Goal: Task Accomplishment & Management: Manage account settings

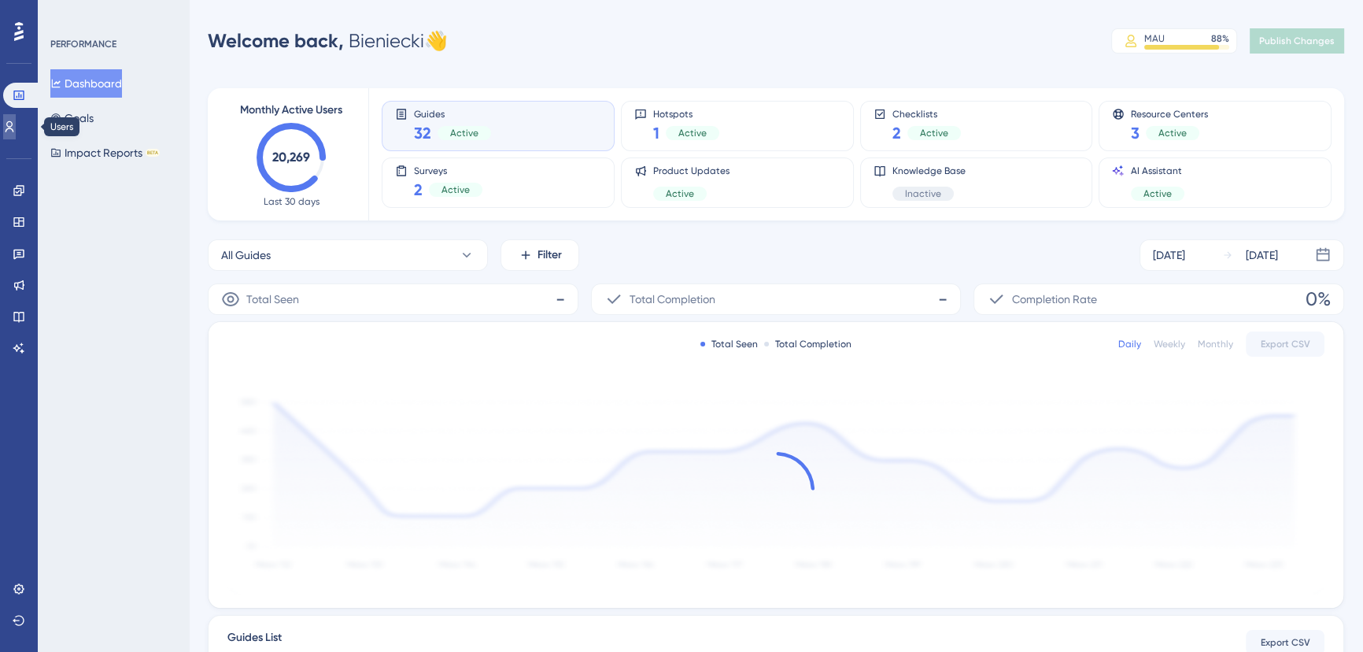
click at [16, 119] on link at bounding box center [9, 126] width 13 height 25
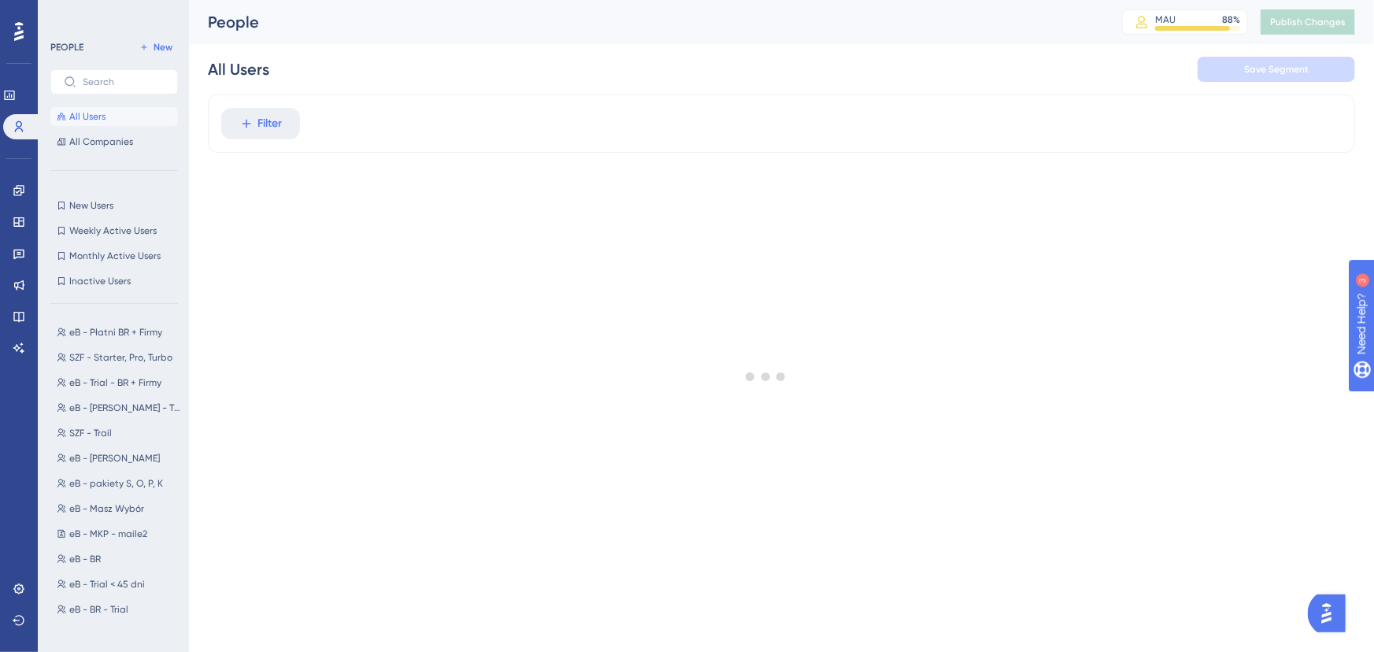
click at [266, 126] on div at bounding box center [765, 376] width 1216 height 538
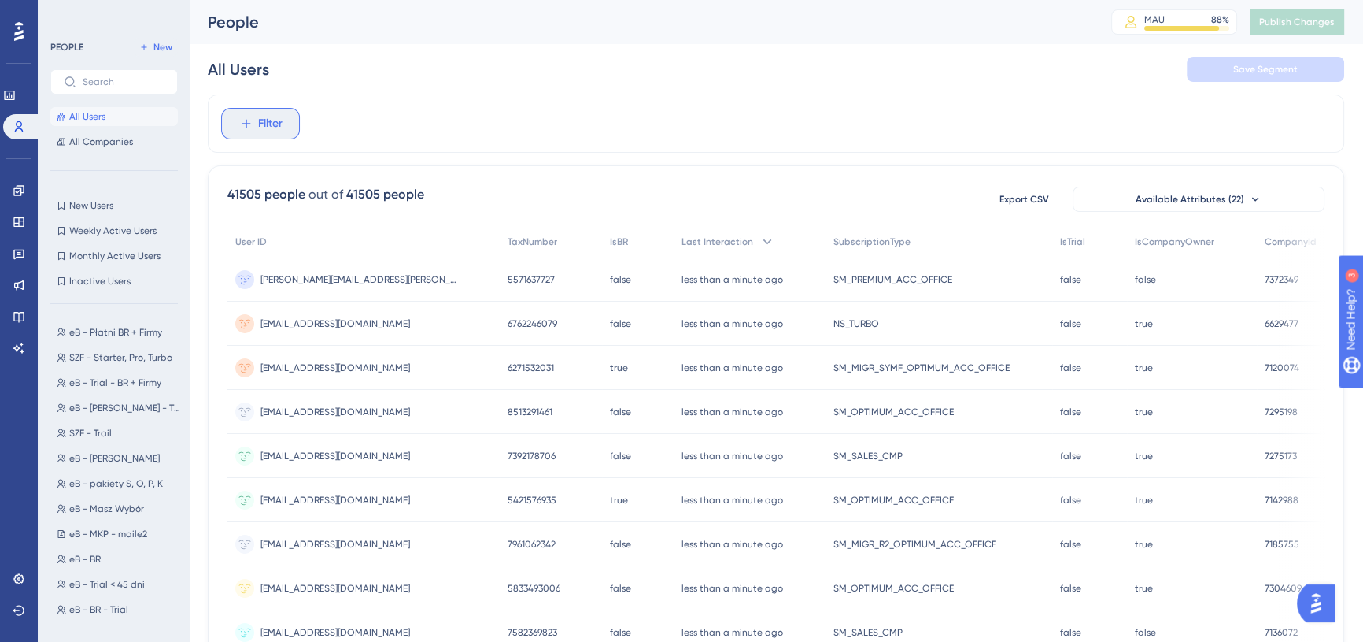
click at [266, 126] on span "Filter" at bounding box center [270, 123] width 24 height 19
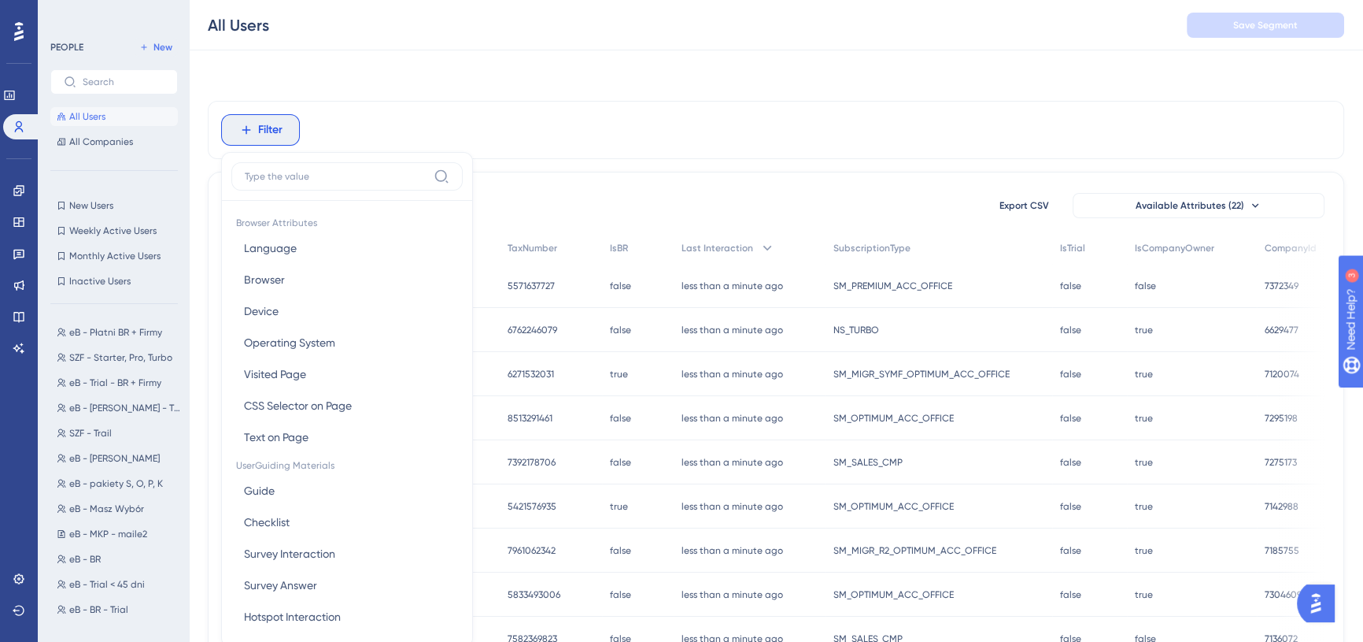
scroll to position [72, 0]
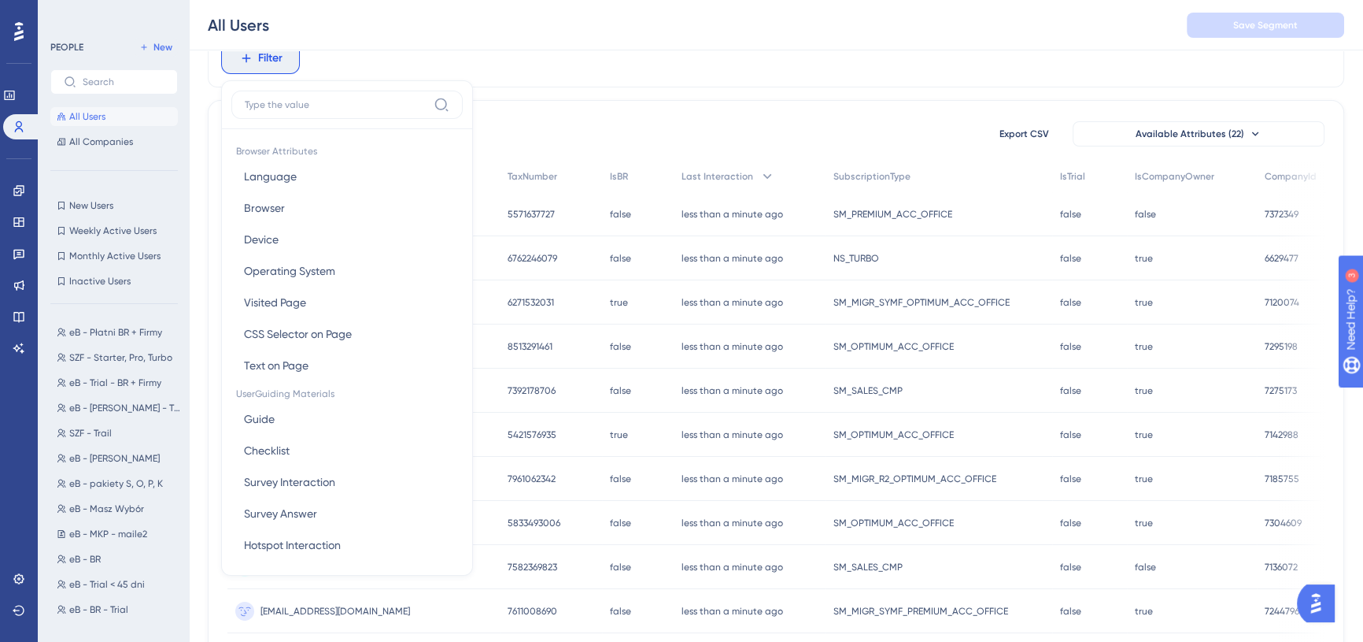
click at [297, 106] on input at bounding box center [336, 104] width 183 height 13
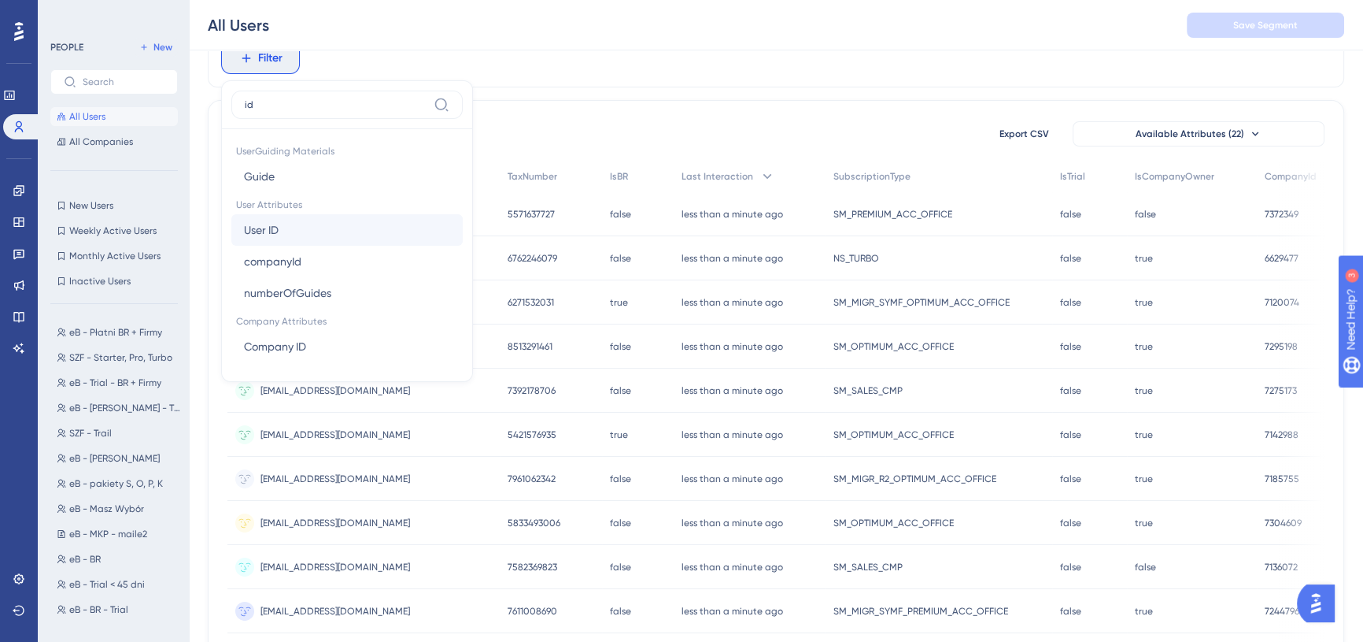
type input "id"
click at [287, 222] on button "User ID User ID" at bounding box center [346, 229] width 231 height 31
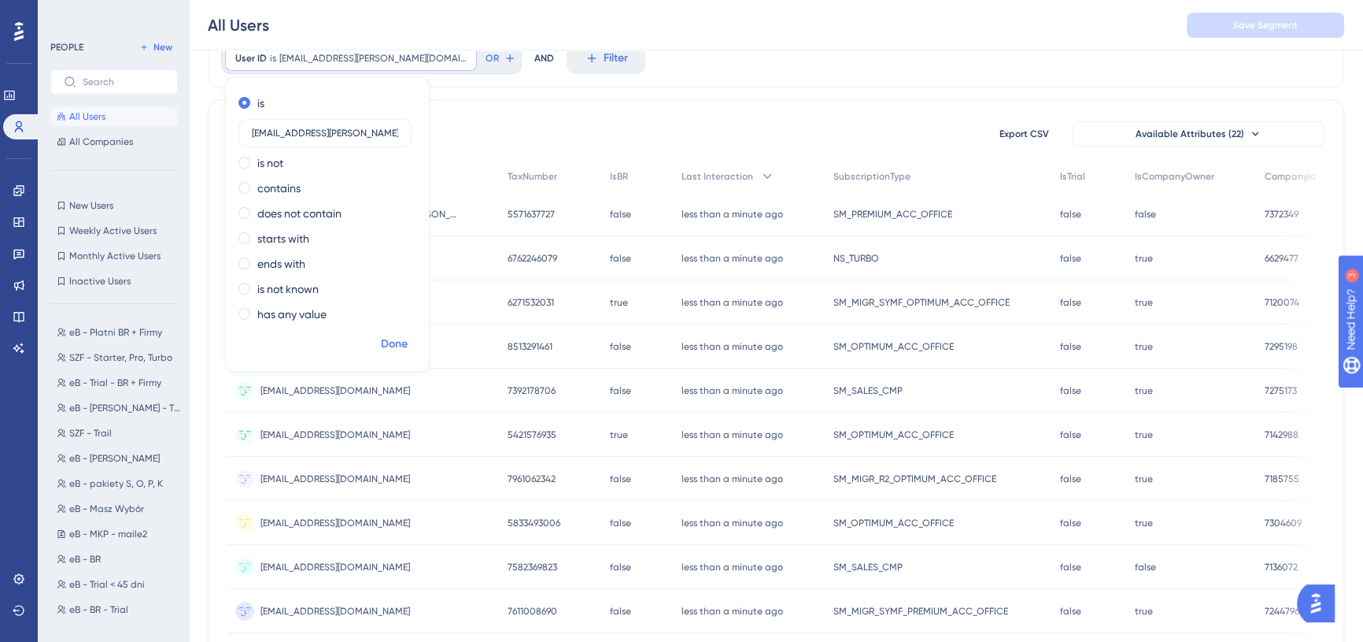
type input "[EMAIL_ADDRESS][PERSON_NAME][DOMAIN_NAME]"
click at [399, 341] on span "Done" at bounding box center [394, 344] width 27 height 19
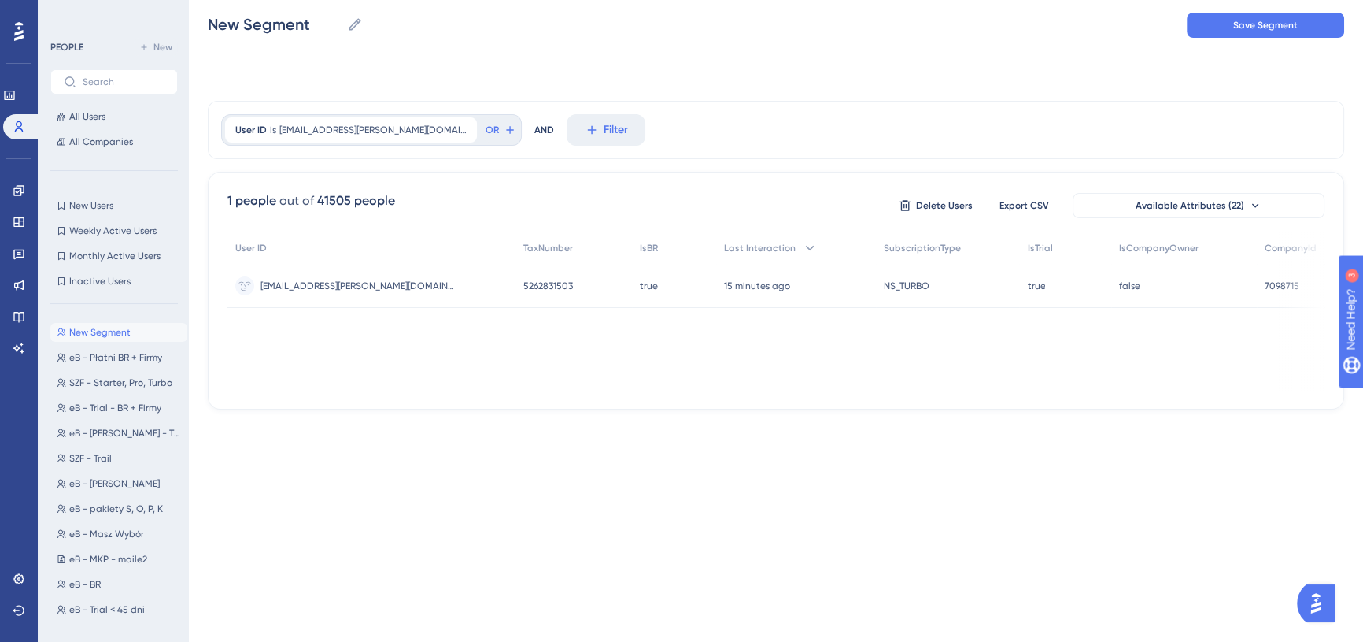
scroll to position [0, 0]
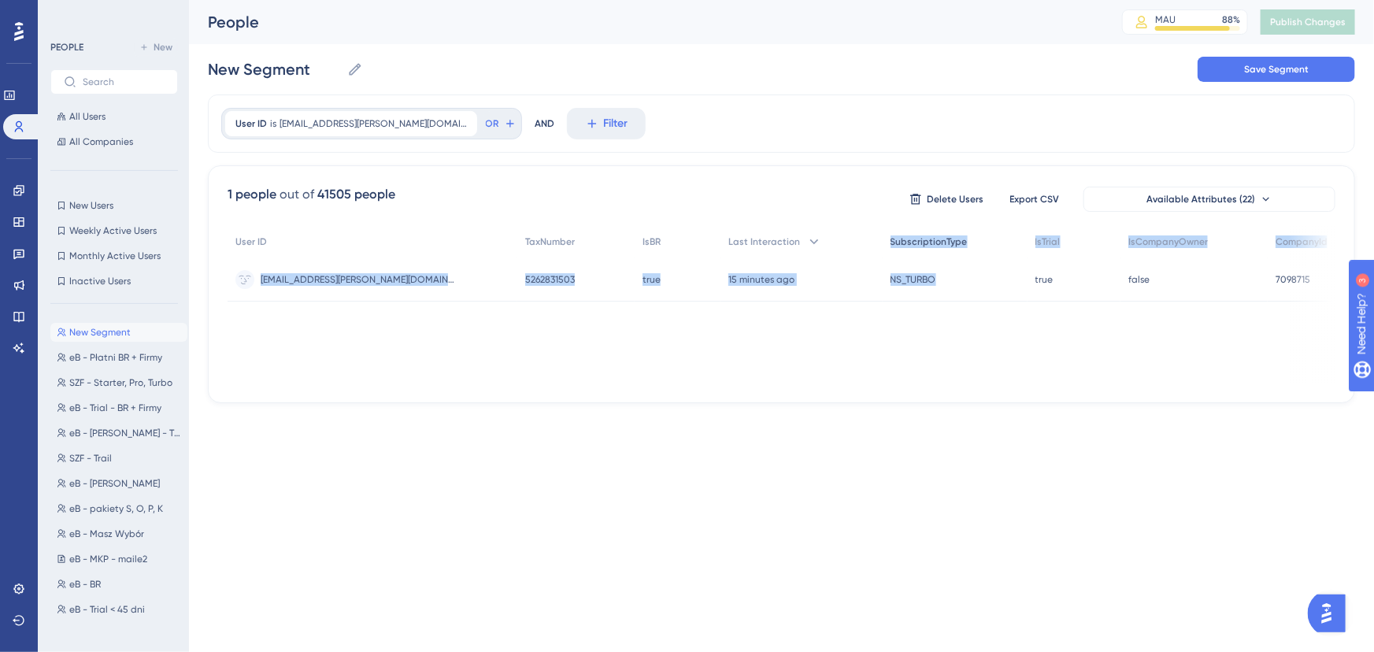
drag, startPoint x: 916, startPoint y: 281, endPoint x: 850, endPoint y: 241, distance: 77.4
click at [850, 241] on div "User ID TaxNumber IsBR Last Interaction SubscriptionType IsTrial IsCompanyOwner…" at bounding box center [781, 264] width 1108 height 76
click at [915, 270] on div "NS_TURBO NS_TURBO" at bounding box center [954, 279] width 145 height 44
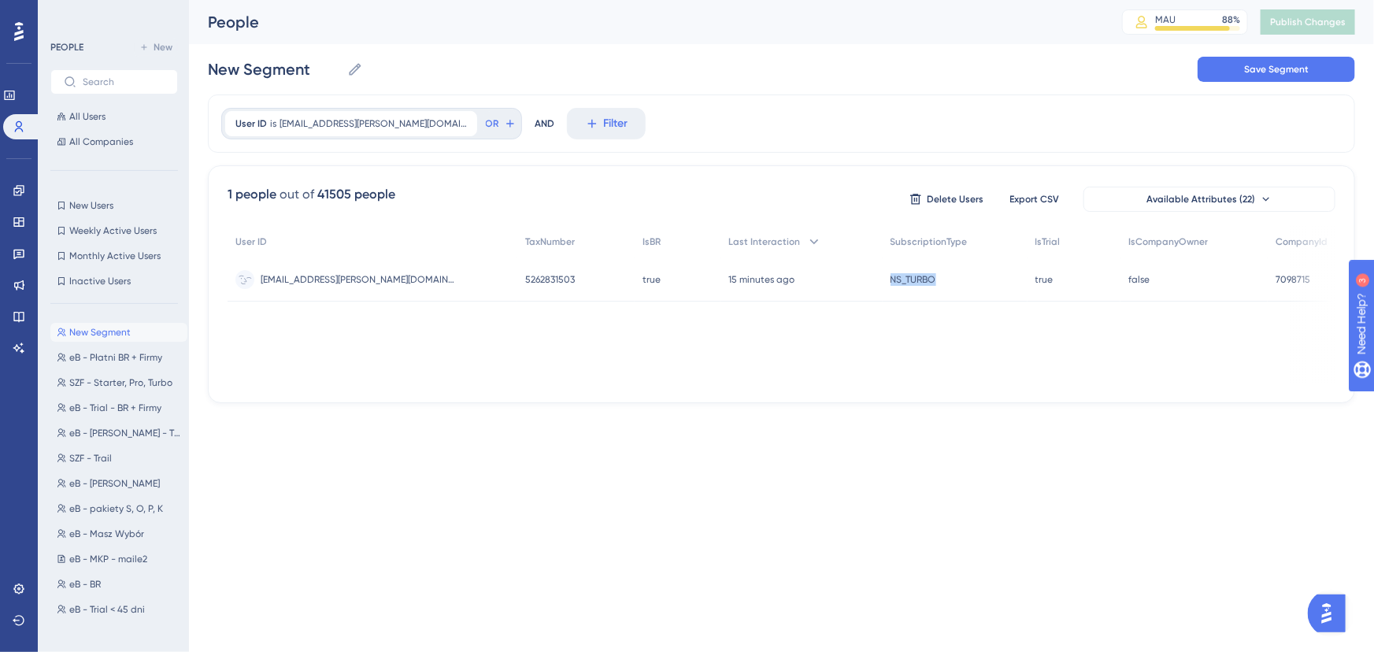
drag, startPoint x: 854, startPoint y: 281, endPoint x: 900, endPoint y: 284, distance: 45.8
click at [900, 284] on div "NS_TURBO NS_TURBO" at bounding box center [954, 279] width 145 height 44
copy span "NS_TURBO"
click at [953, 284] on div "NS_TURBO NS_TURBO" at bounding box center [954, 279] width 145 height 44
drag, startPoint x: 1031, startPoint y: 276, endPoint x: 845, endPoint y: 277, distance: 185.8
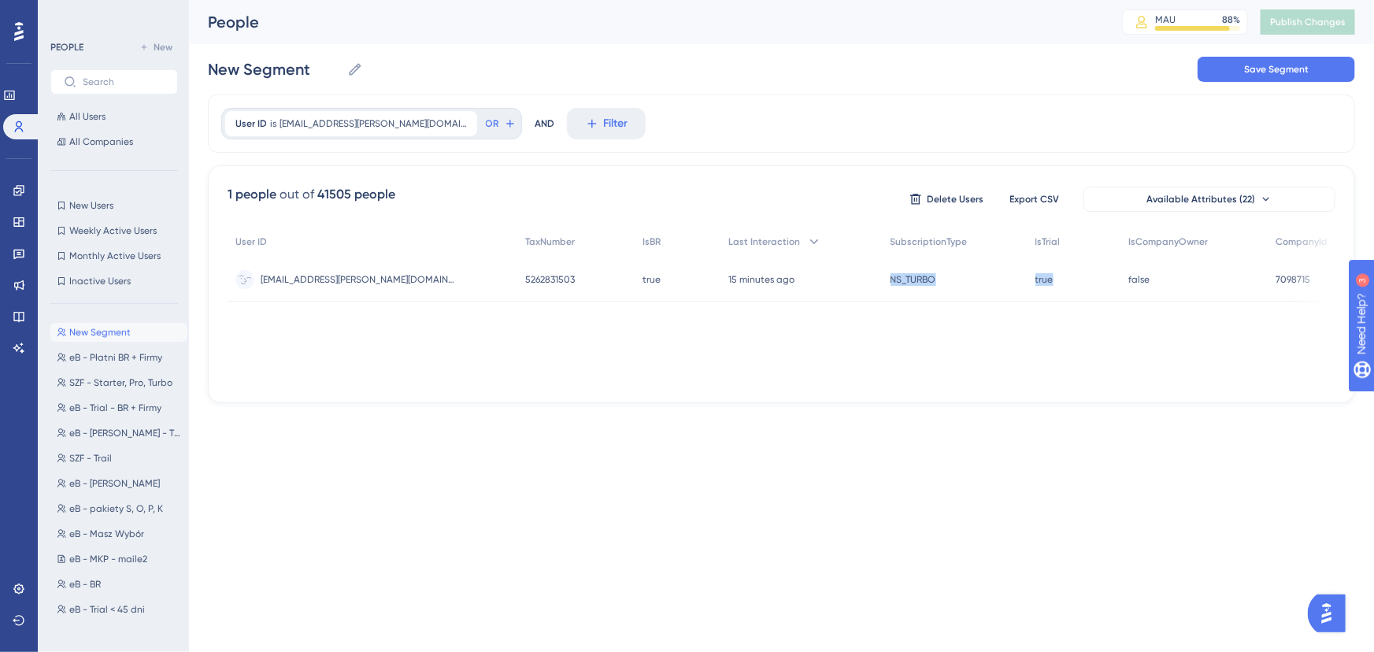
click at [0, 0] on div "[EMAIL_ADDRESS][PERSON_NAME][DOMAIN_NAME] [DOMAIN_NAME][EMAIL_ADDRESS][PERSON_N…" at bounding box center [0, 0] width 0 height 0
click at [882, 297] on div "NS_TURBO NS_TURBO" at bounding box center [954, 279] width 145 height 44
click at [20, 190] on icon at bounding box center [19, 190] width 13 height 13
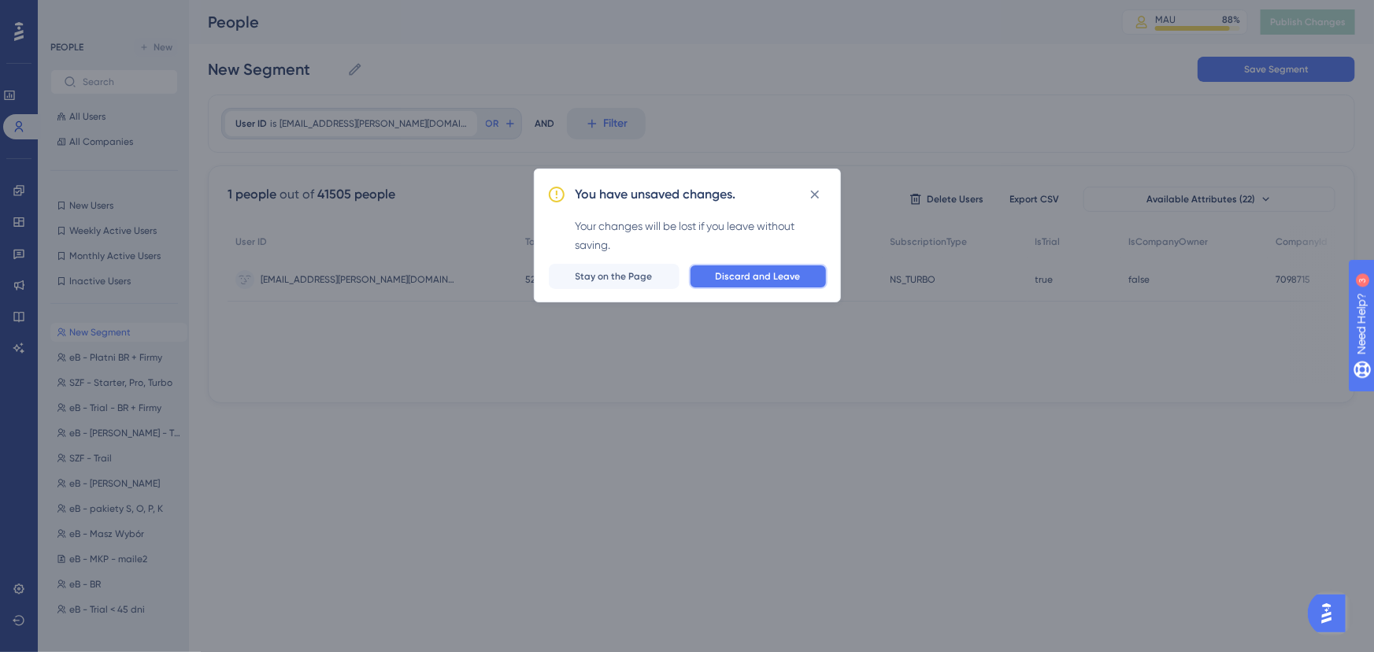
click at [758, 270] on span "Discard and Leave" at bounding box center [758, 276] width 85 height 13
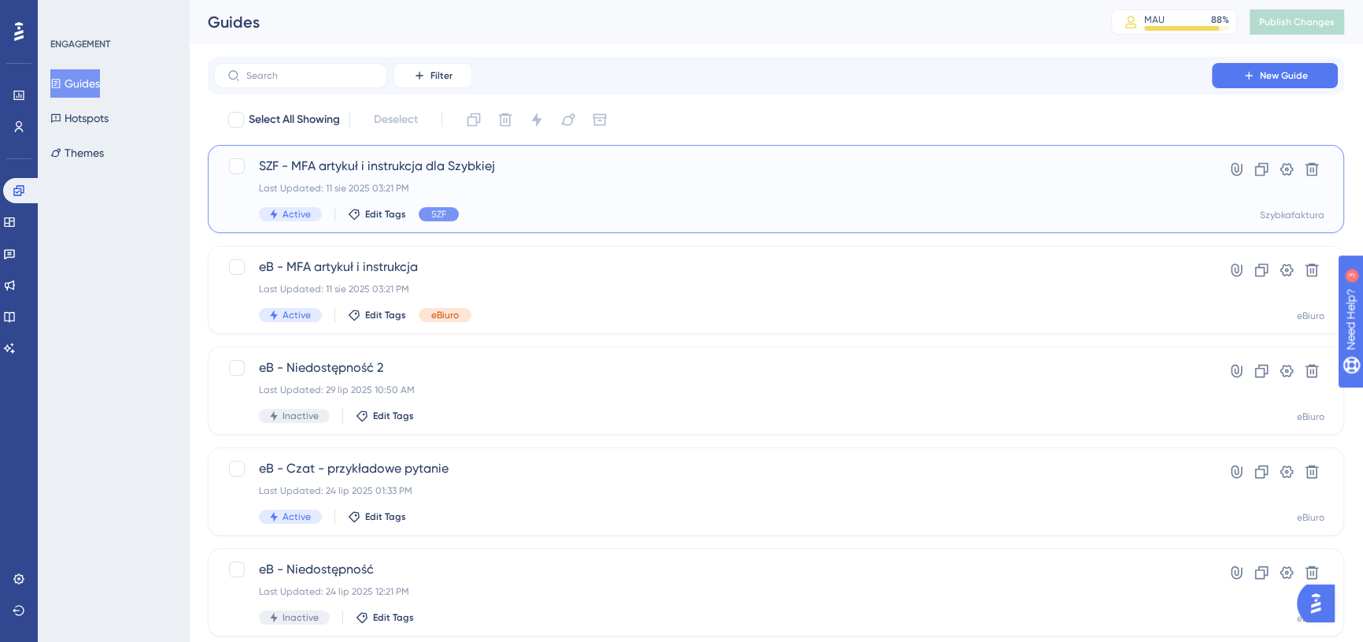
click at [501, 161] on span "SZF - MFA artykuł i instrukcja dla Szybkiej" at bounding box center [713, 166] width 908 height 19
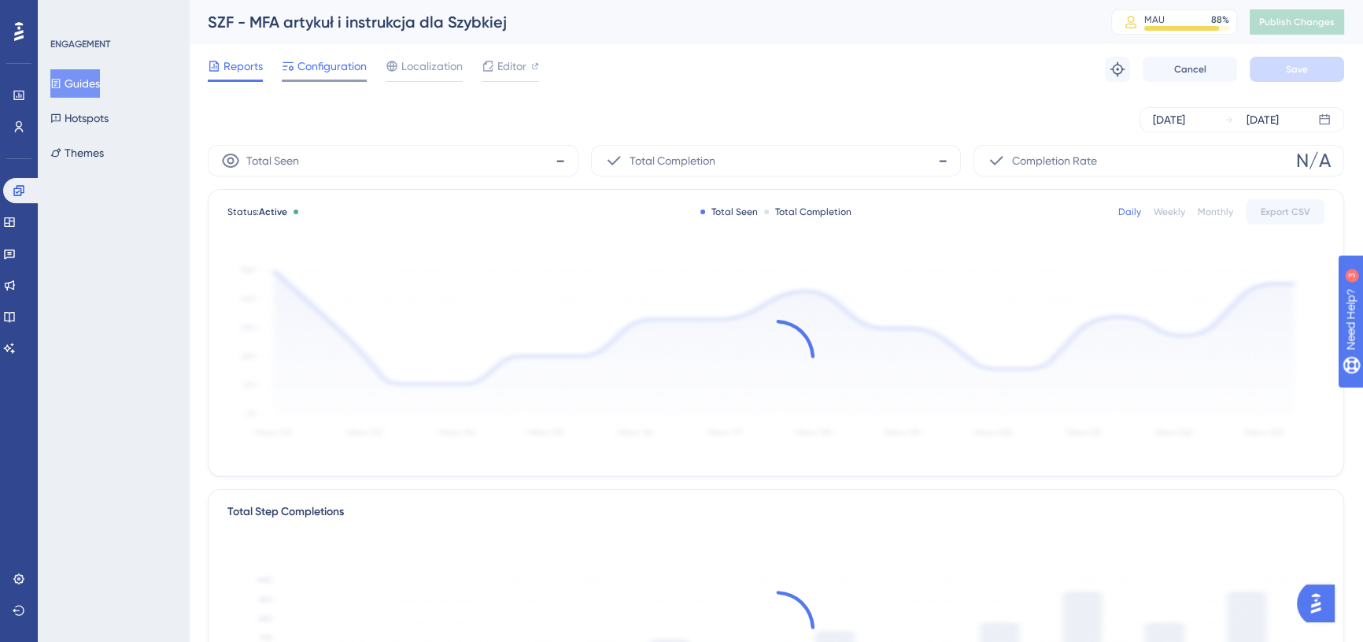
click at [316, 67] on span "Configuration" at bounding box center [332, 66] width 69 height 19
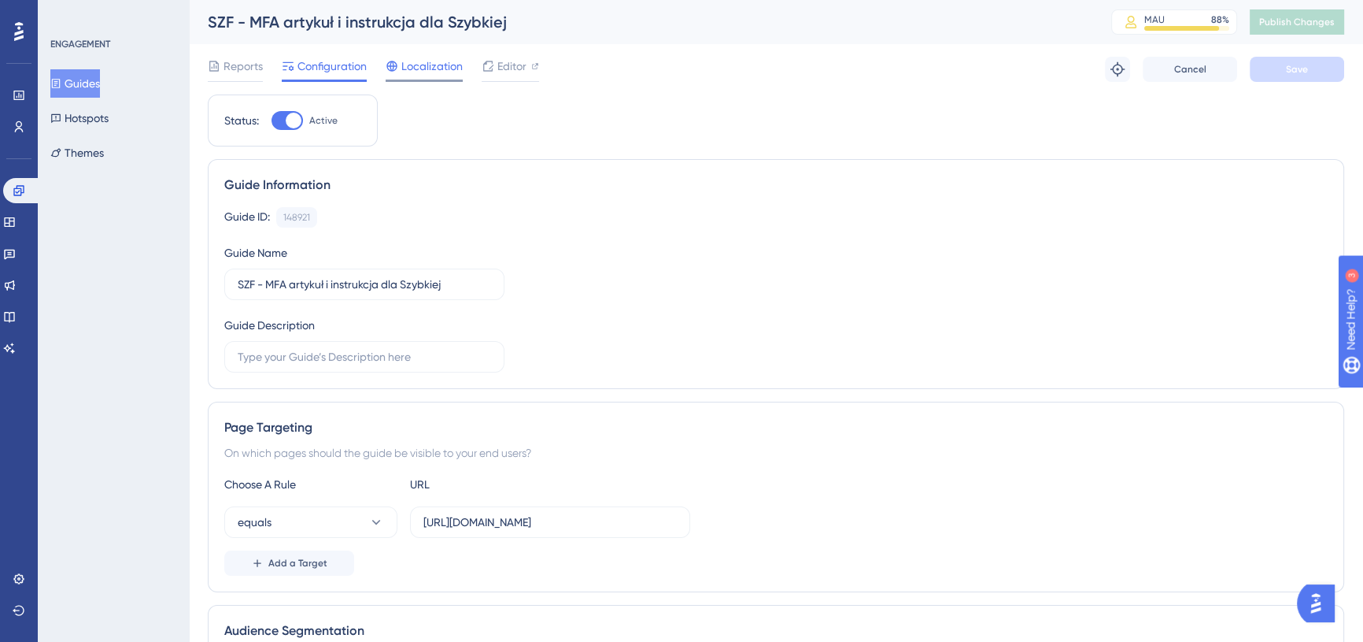
click at [437, 65] on span "Localization" at bounding box center [431, 66] width 61 height 19
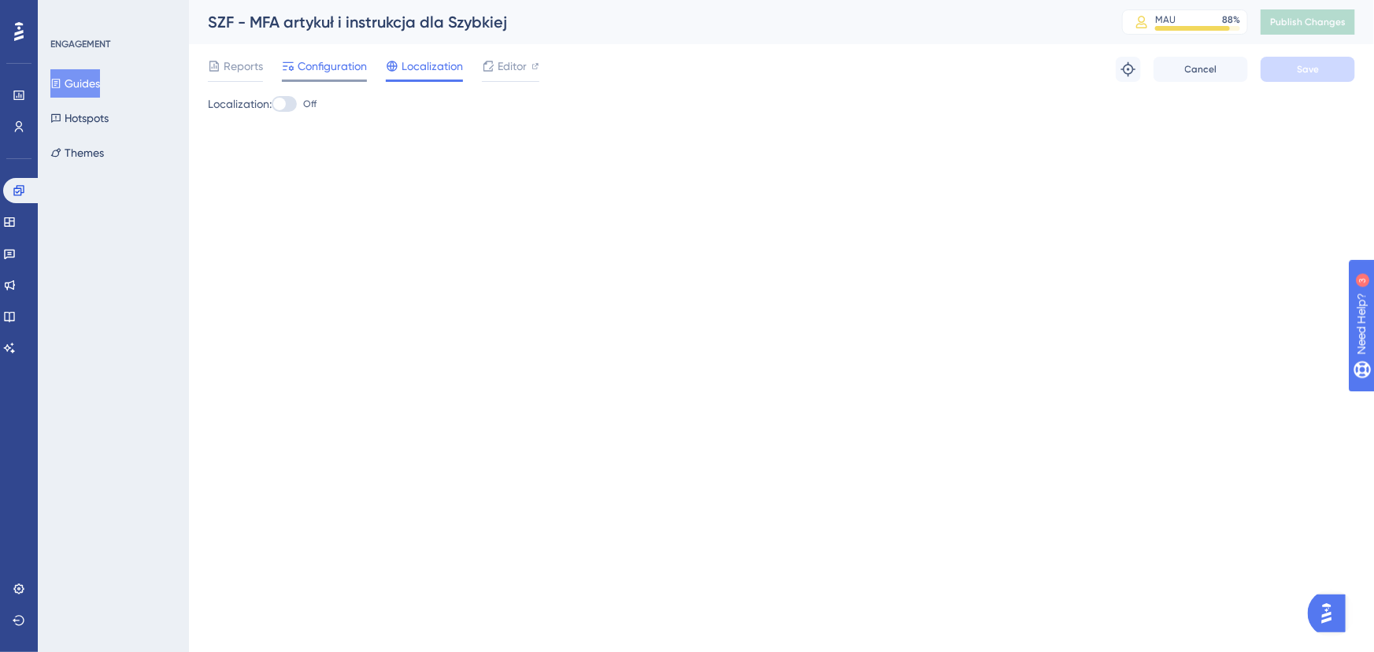
click at [329, 71] on span "Configuration" at bounding box center [332, 66] width 69 height 19
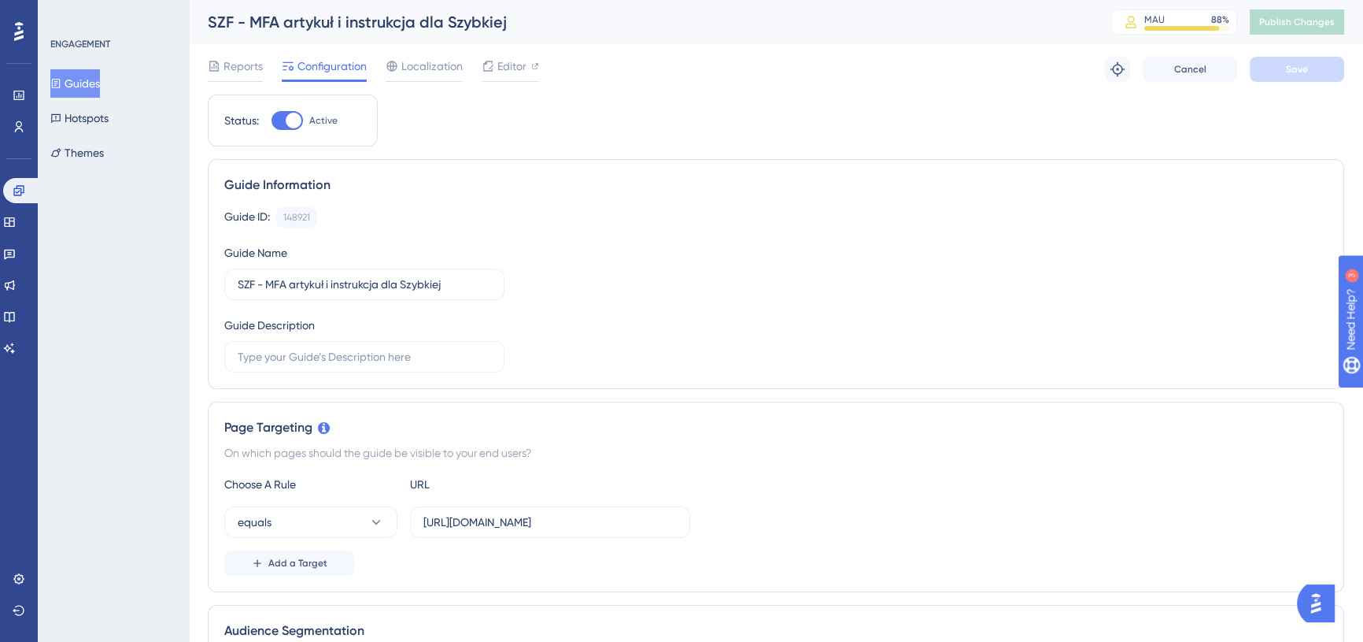
scroll to position [357, 0]
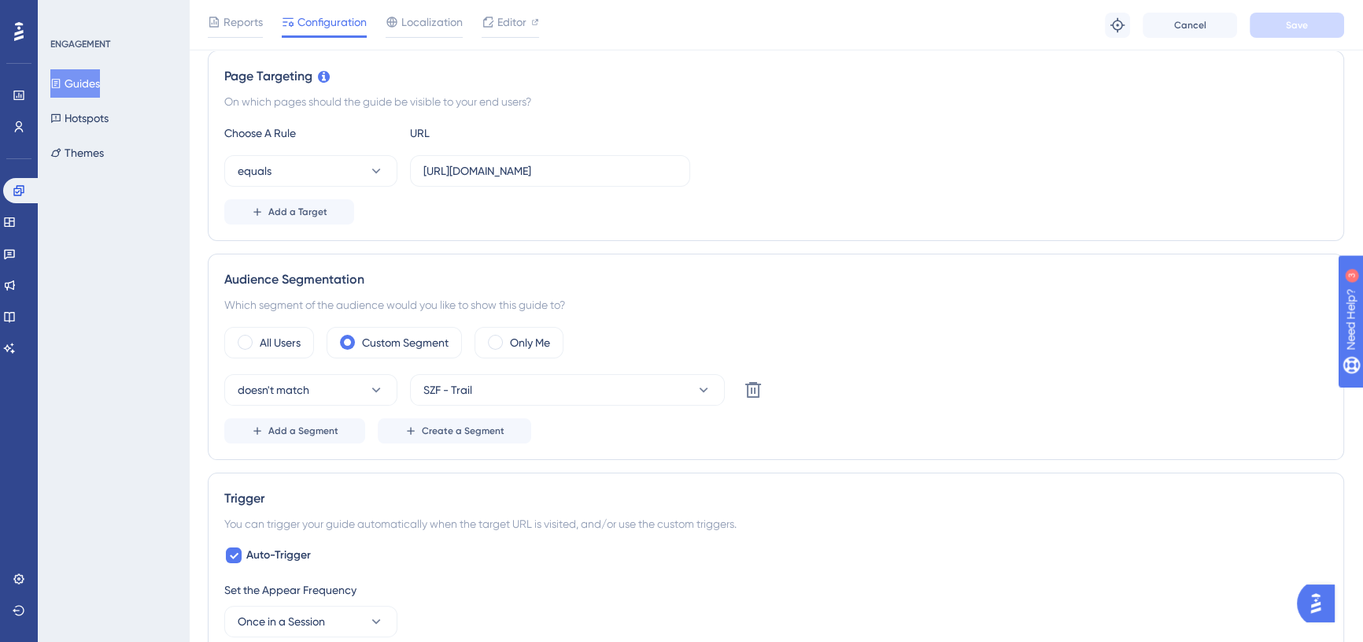
click at [940, 33] on div "Reports Configuration Localization Editor Troubleshoot Cancel Save" at bounding box center [776, 25] width 1174 height 50
